Goal: Register for event/course

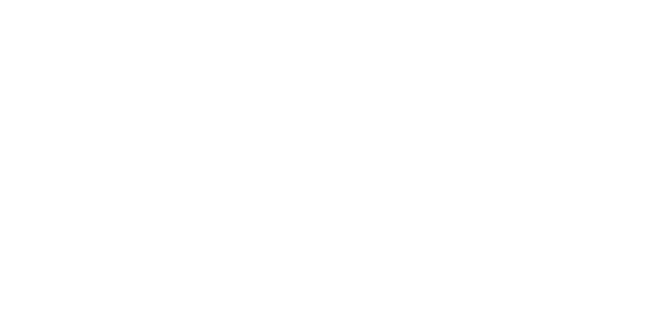
click at [272, 100] on html at bounding box center [333, 166] width 666 height 332
click at [124, 45] on html at bounding box center [333, 166] width 666 height 332
click at [124, 44] on html at bounding box center [333, 166] width 666 height 332
